Goal: Task Accomplishment & Management: Use online tool/utility

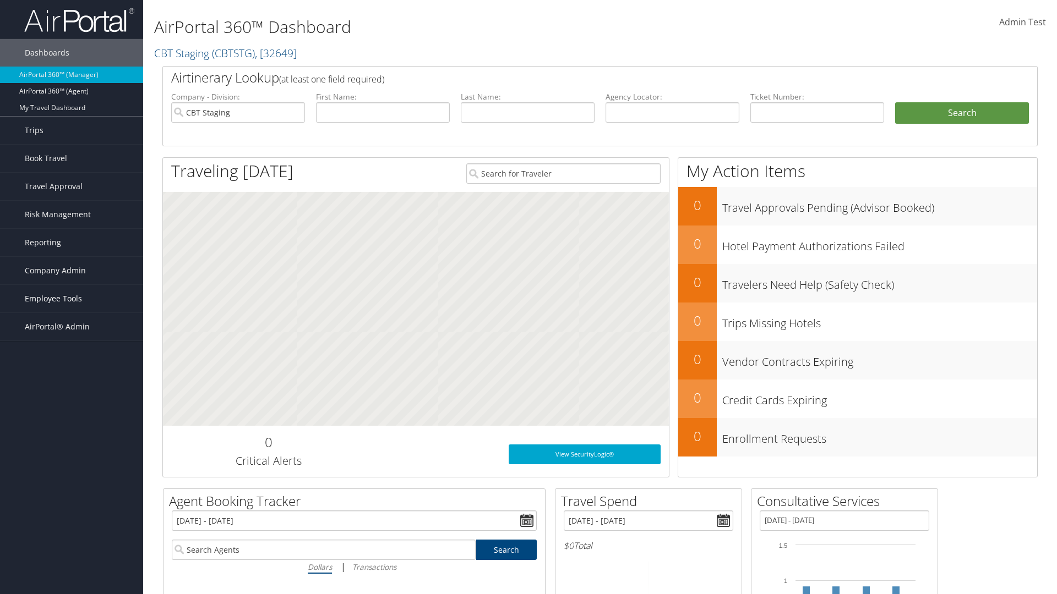
click at [72, 299] on span "Employee Tools" at bounding box center [53, 299] width 57 height 28
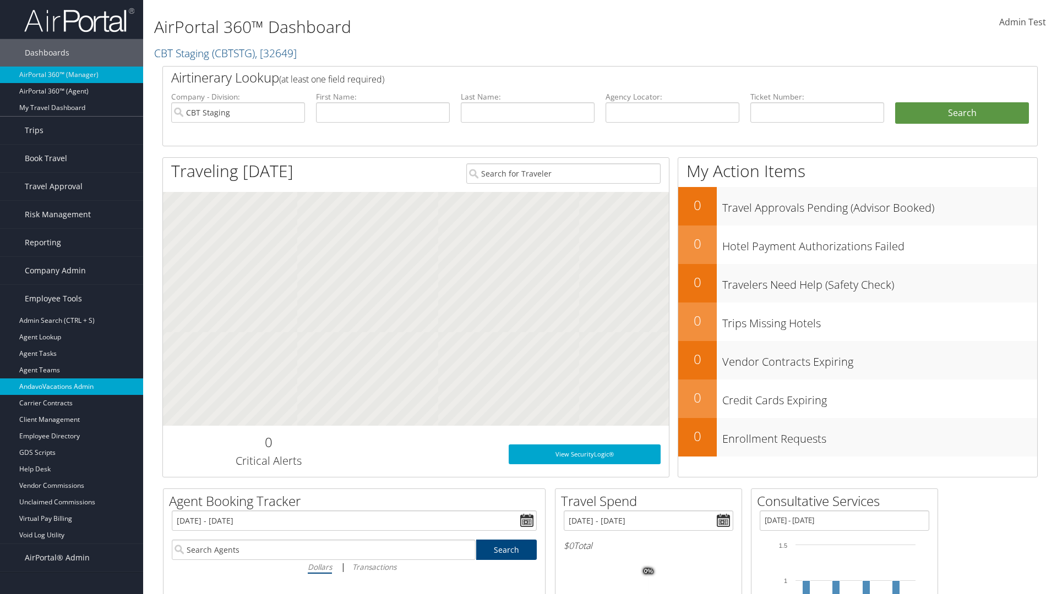
click at [72, 387] on link "AndavoVacations Admin" at bounding box center [71, 387] width 143 height 17
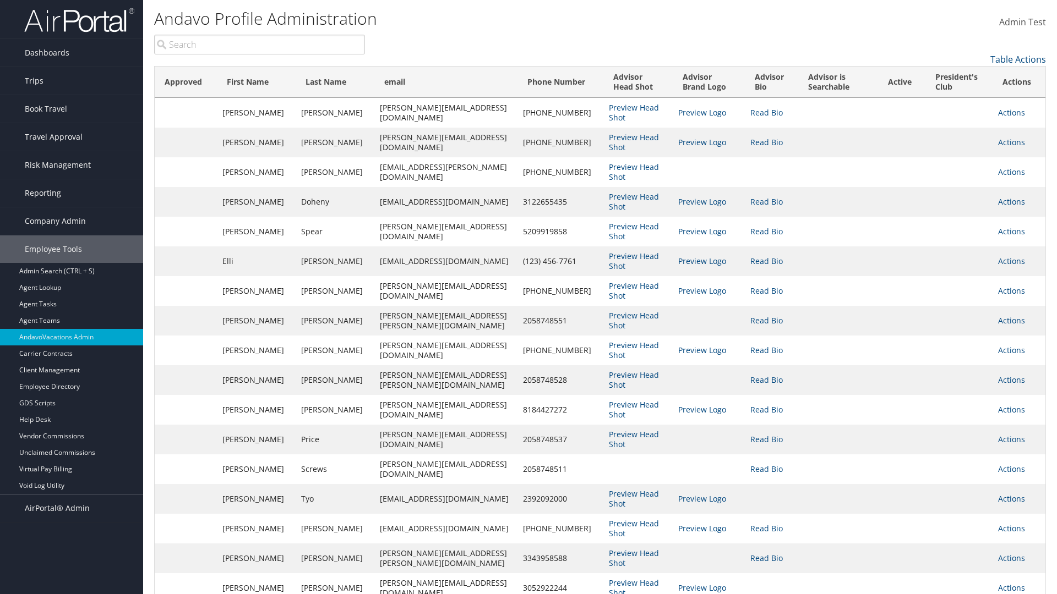
click at [259, 45] on input "search" at bounding box center [259, 45] width 211 height 20
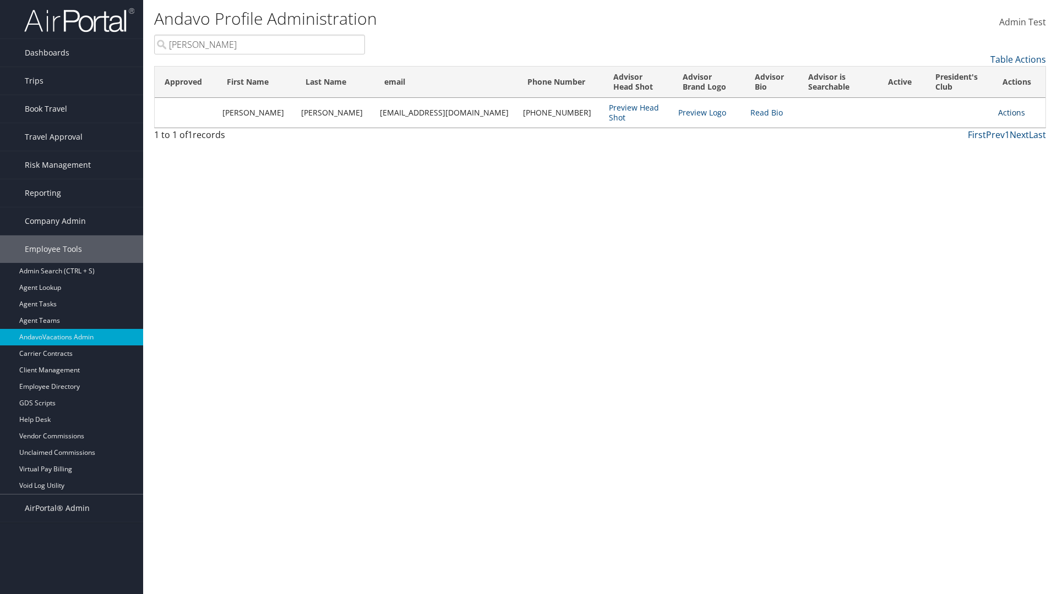
type input "[PERSON_NAME]"
click at [1006, 112] on link "Actions" at bounding box center [1011, 112] width 27 height 10
click at [956, 185] on link "Remove from President's Club" at bounding box center [956, 185] width 120 height 19
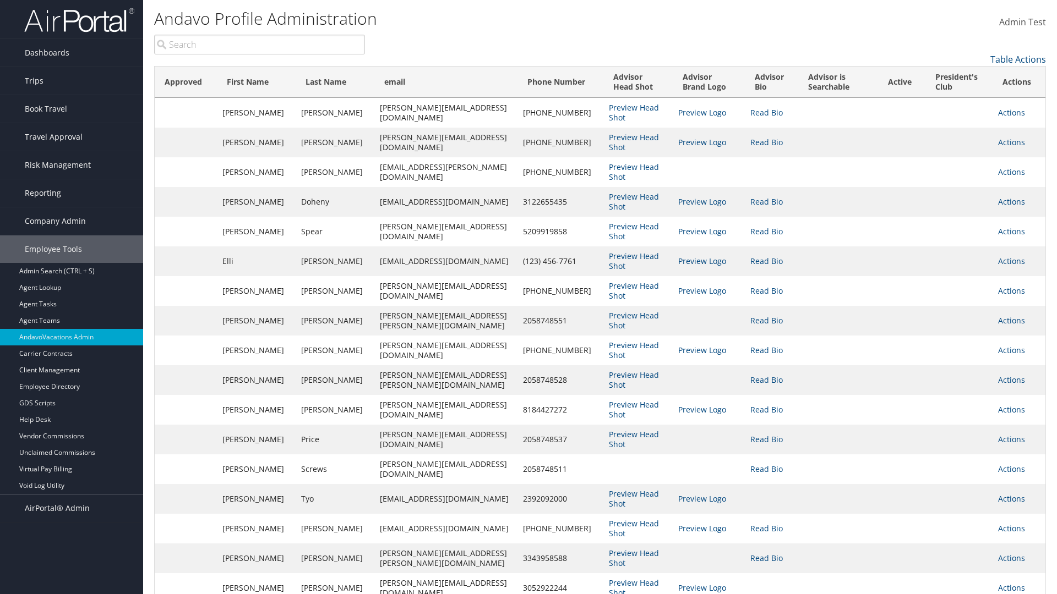
click at [259, 45] on input "search" at bounding box center [259, 45] width 211 height 20
type input "[PERSON_NAME]"
